Goal: Task Accomplishment & Management: Manage account settings

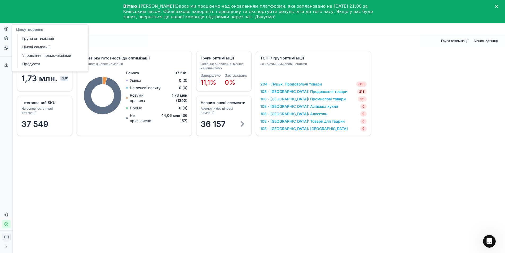
click at [28, 47] on font "Цінові кампанії" at bounding box center [35, 47] width 27 height 5
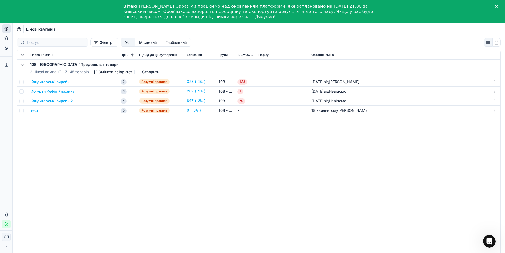
click at [54, 81] on font "Кондитерські вироби" at bounding box center [49, 81] width 39 height 5
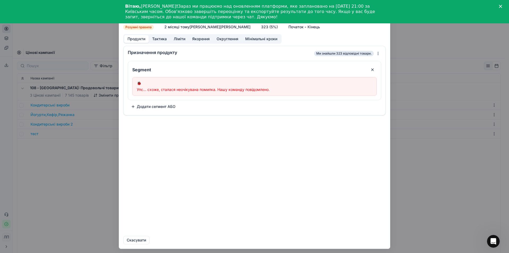
click at [424, 147] on div "Ми зберігаємо налаштування ПК. Зачекайте, це має тривати кілька хвилин. Кондите…" at bounding box center [254, 126] width 509 height 253
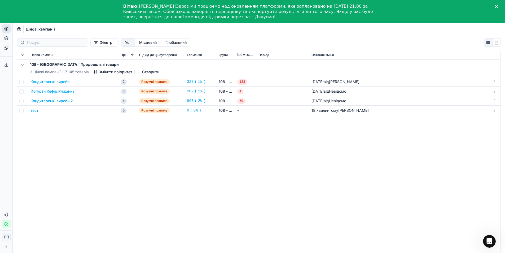
click at [36, 101] on font "Кондитерські вироби 2" at bounding box center [51, 100] width 42 height 5
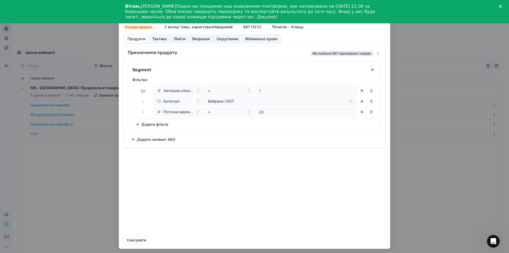
click at [405, 26] on div "Ми зберігаємо налаштування ПК. Зачекайте, це має тривати кілька хвилин. Кондите…" at bounding box center [254, 126] width 509 height 253
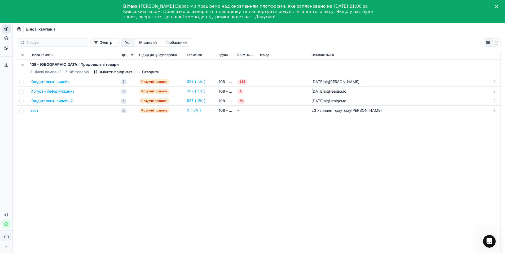
click at [113, 71] on font "Змінити пріоритет" at bounding box center [116, 71] width 34 height 5
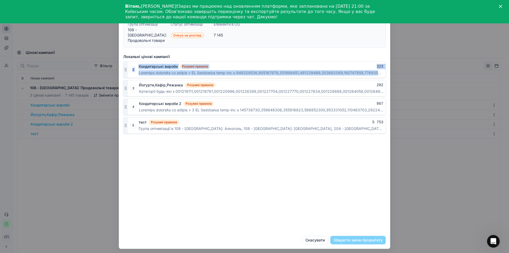
drag, startPoint x: 126, startPoint y: 91, endPoint x: 126, endPoint y: 74, distance: 17.2
click at [126, 74] on div "2 Кондитерські вироби Розумні правила 323 3 Йогурти,Кефір,Ряжанка Розумні прави…" at bounding box center [254, 97] width 262 height 72
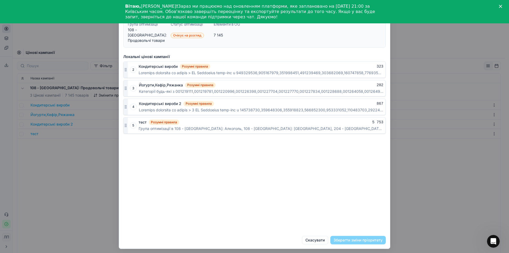
click at [185, 164] on div "Локальні цінові кампанії 2 Кондитерські вироби Розумні правила 323 3 Йогурти,Ке…" at bounding box center [254, 141] width 271 height 179
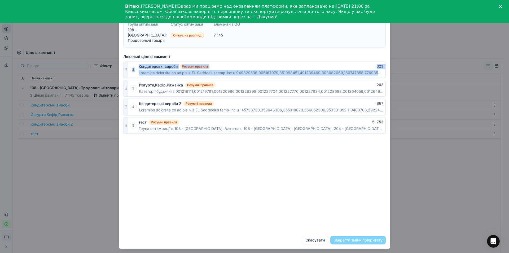
drag, startPoint x: 126, startPoint y: 91, endPoint x: 126, endPoint y: 76, distance: 14.8
click at [126, 76] on div "2 Кондитерські вироби Розумні правила 323 3 Йогурти,Кефір,Ряжанка Розумні прави…" at bounding box center [254, 97] width 262 height 72
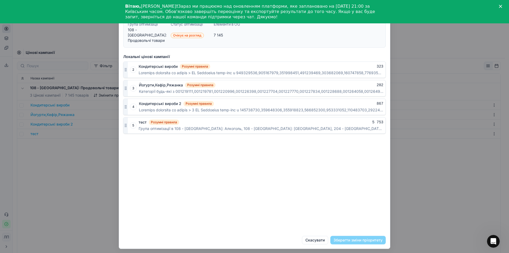
click at [146, 172] on div "Локальні цінові кампанії 2 Кондитерські вироби Розумні правила 323 3 Йогурти,Ке…" at bounding box center [254, 141] width 271 height 179
click at [161, 170] on div "Локальні цінові кампанії 2 Кондитерські вироби Розумні правила 323 3 Йогурти,Ке…" at bounding box center [254, 141] width 271 height 179
drag, startPoint x: 125, startPoint y: 108, endPoint x: 122, endPoint y: 109, distance: 2.9
click at [122, 109] on div "Локальні цінові кампанії 2 Кондитерські вироби Розумні правила 323 3 Йогурти,Ке…" at bounding box center [254, 141] width 271 height 179
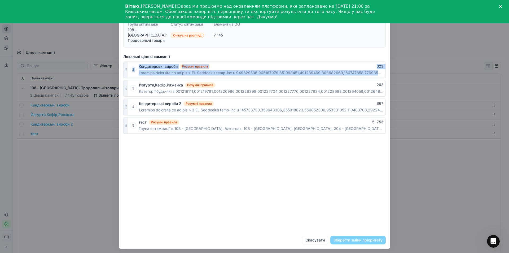
drag, startPoint x: 125, startPoint y: 91, endPoint x: 126, endPoint y: 74, distance: 17.5
click at [126, 74] on div "2 Кондитерські вироби Розумні правила 323 3 Йогурти,Кефір,Ряжанка Розумні прави…" at bounding box center [254, 97] width 262 height 72
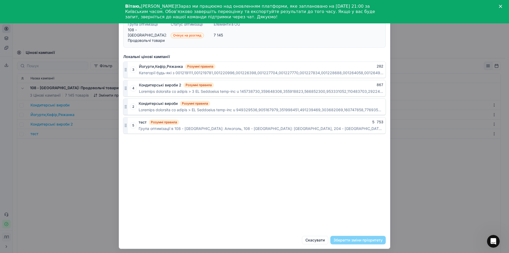
drag, startPoint x: 125, startPoint y: 69, endPoint x: 124, endPoint y: 106, distance: 37.1
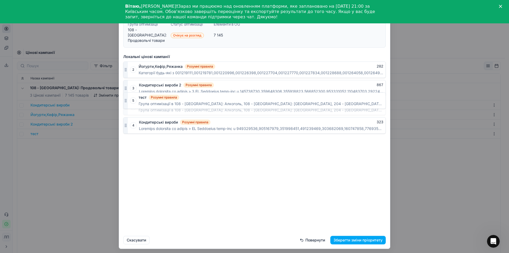
drag, startPoint x: 126, startPoint y: 125, endPoint x: 126, endPoint y: 101, distance: 24.6
click at [126, 101] on div at bounding box center [125, 107] width 4 height 16
click at [410, 223] on div "Керування пріоритетом цінових кампаній Група оптимізації 108 - [GEOGRAPHIC_DATA…" at bounding box center [254, 126] width 509 height 253
